Goal: Task Accomplishment & Management: Use online tool/utility

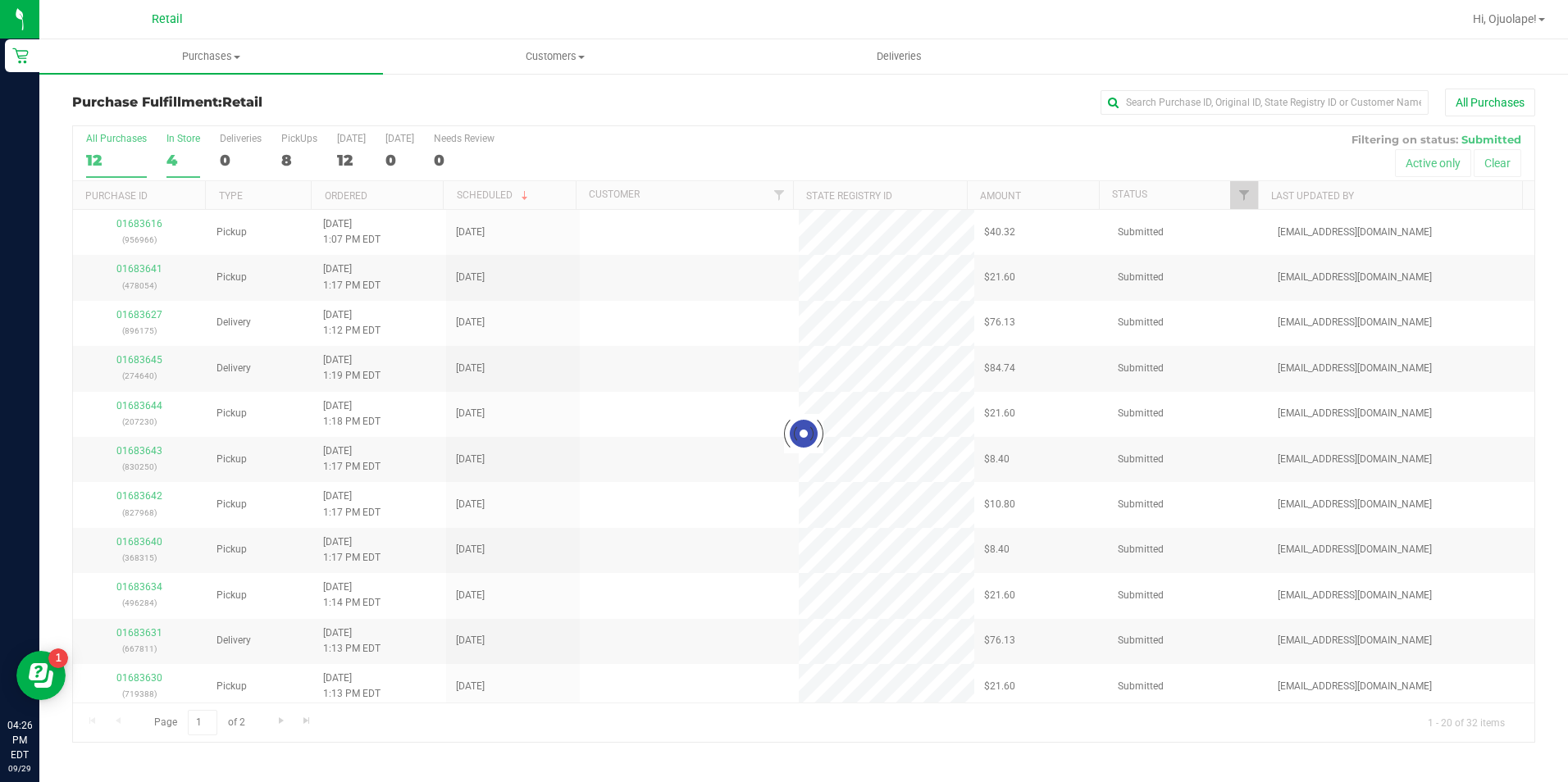
click at [166, 175] on label "In Store 4" at bounding box center [183, 155] width 33 height 45
click at [0, 0] on input "In Store 4" at bounding box center [0, 0] width 0 height 0
click at [179, 163] on div "4" at bounding box center [183, 160] width 33 height 19
click at [0, 0] on input "In Store 4" at bounding box center [0, 0] width 0 height 0
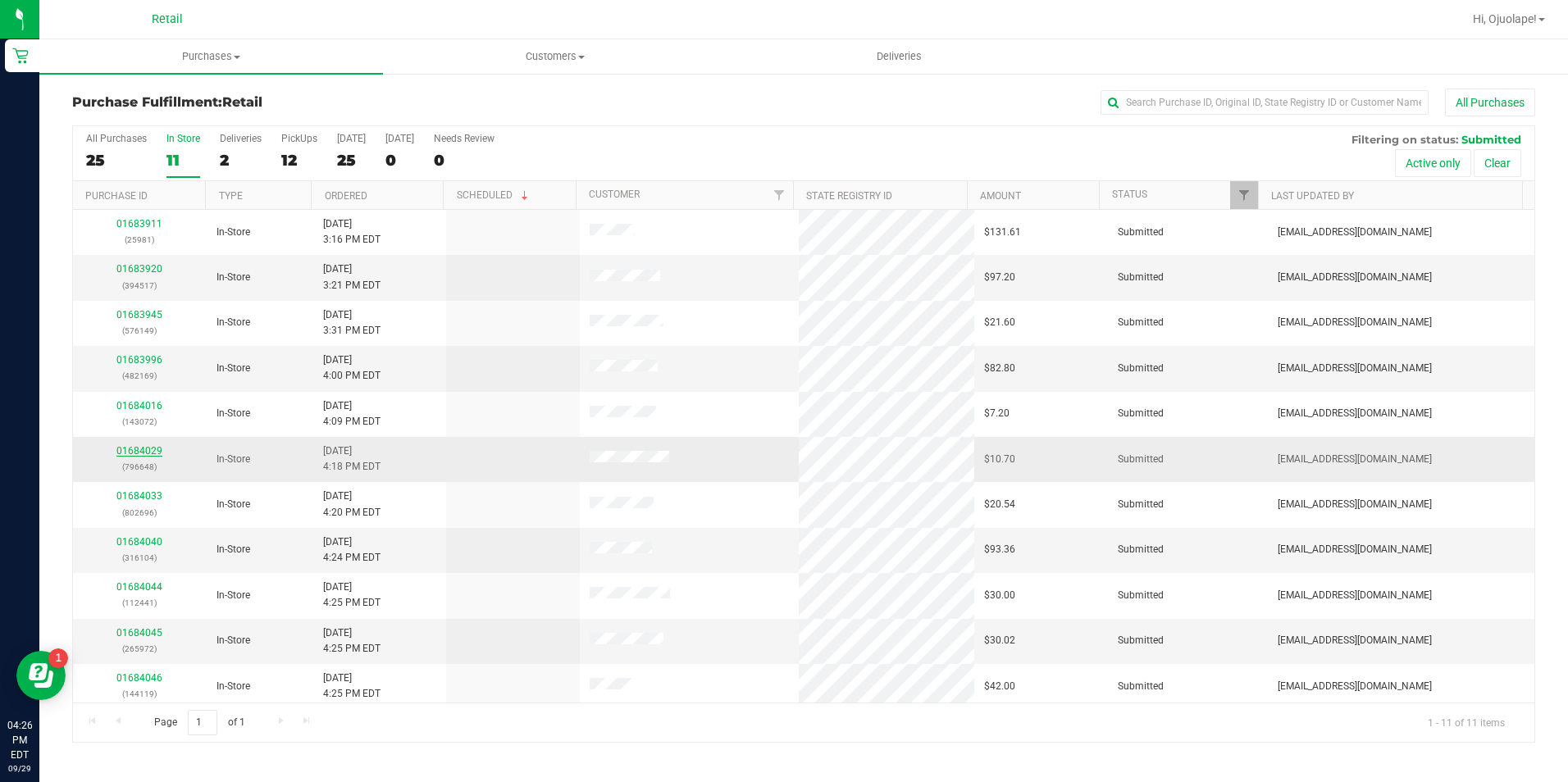
click at [141, 454] on link "01684029" at bounding box center [139, 451] width 46 height 12
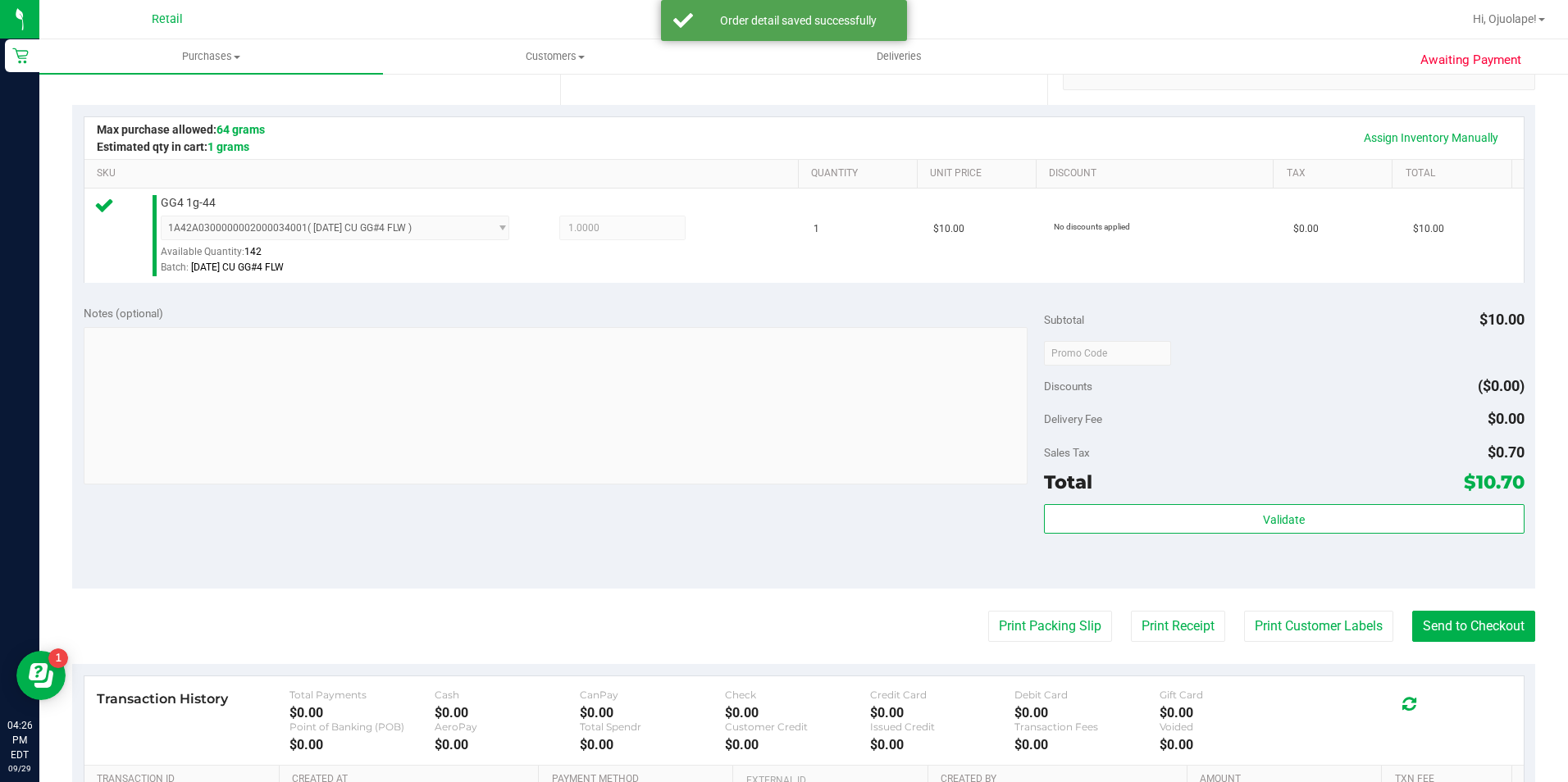
scroll to position [492, 0]
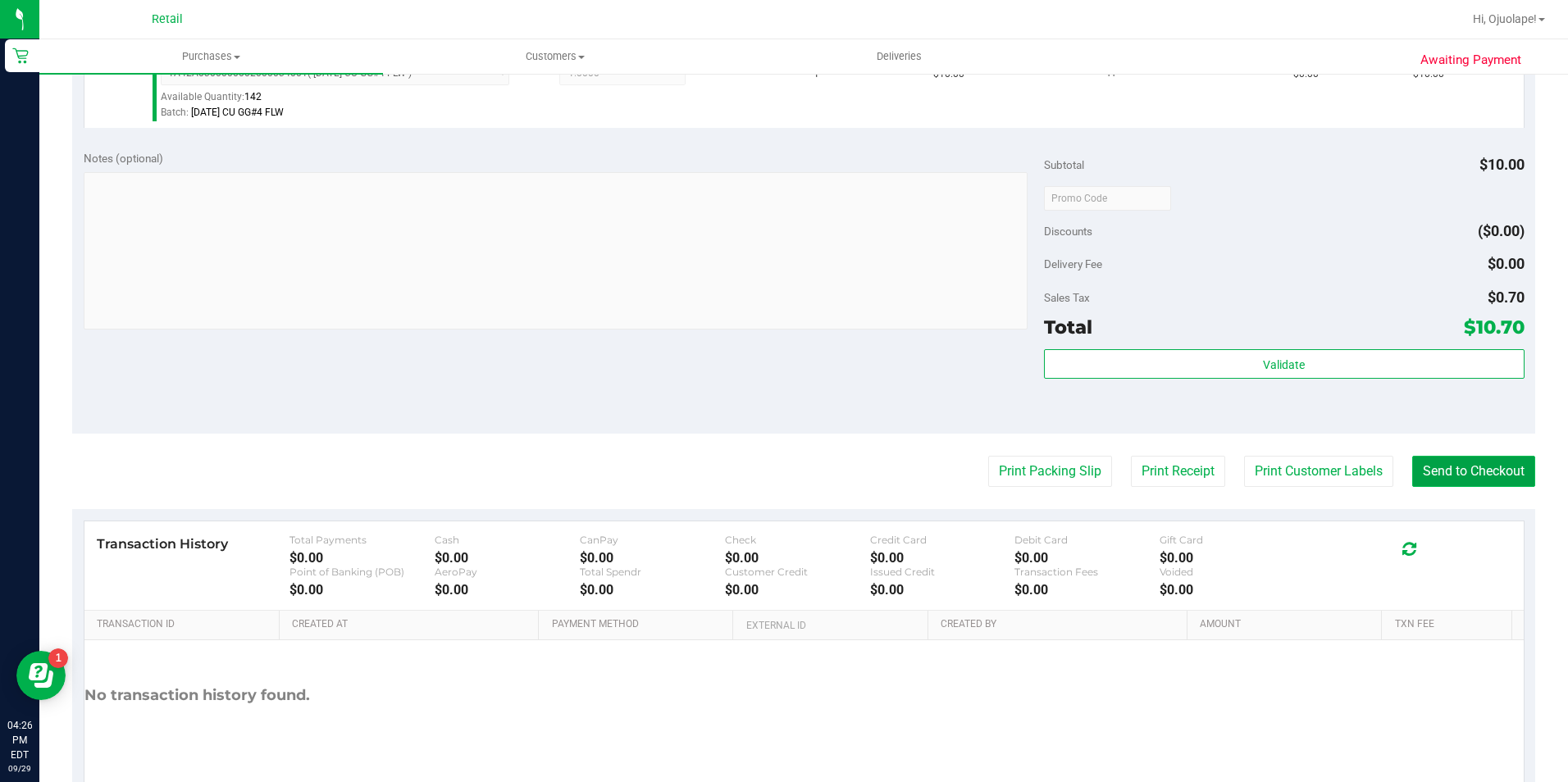
click at [1476, 465] on button "Send to Checkout" at bounding box center [1474, 470] width 123 height 31
